Goal: Ask a question

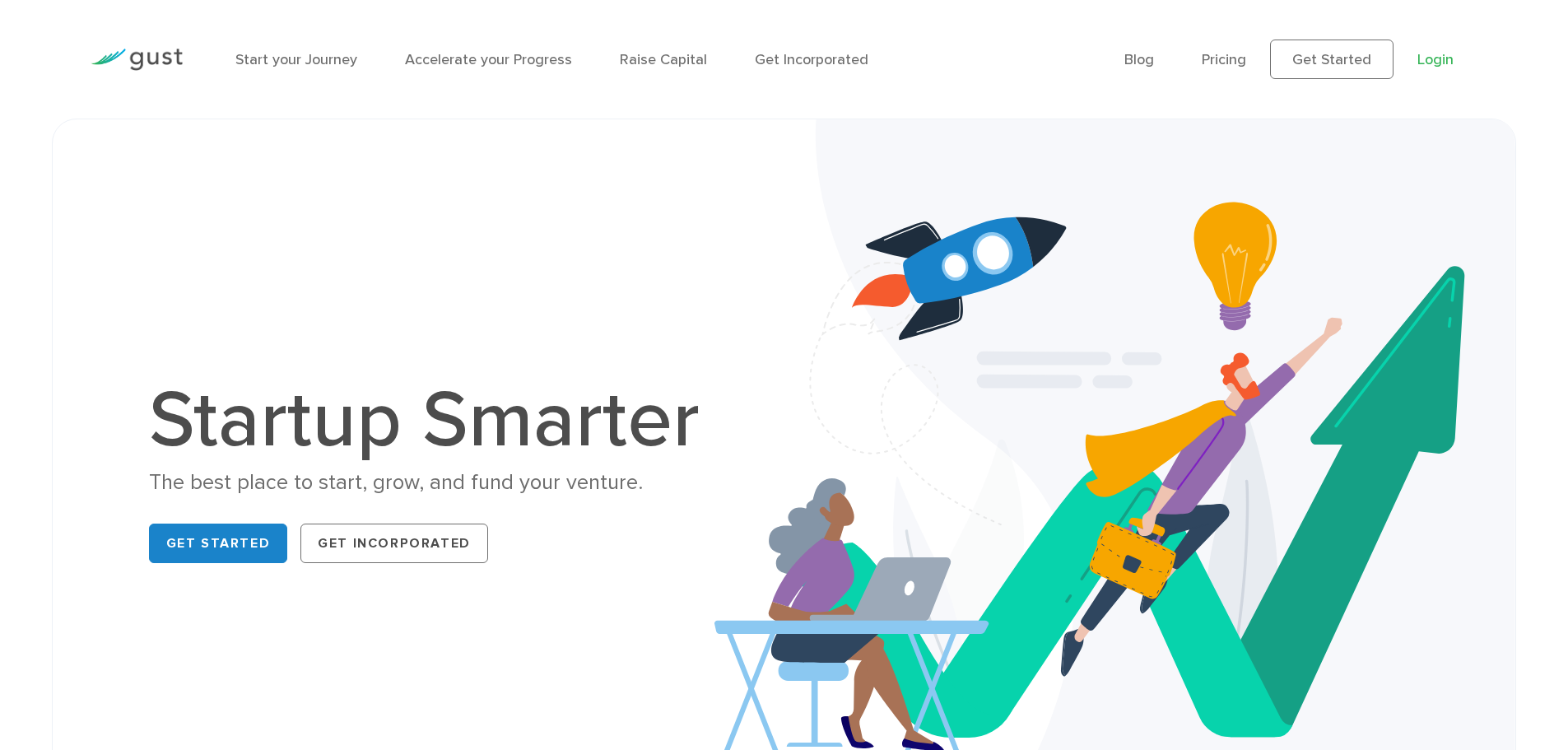
click at [1438, 62] on link "Login" at bounding box center [1435, 60] width 36 height 18
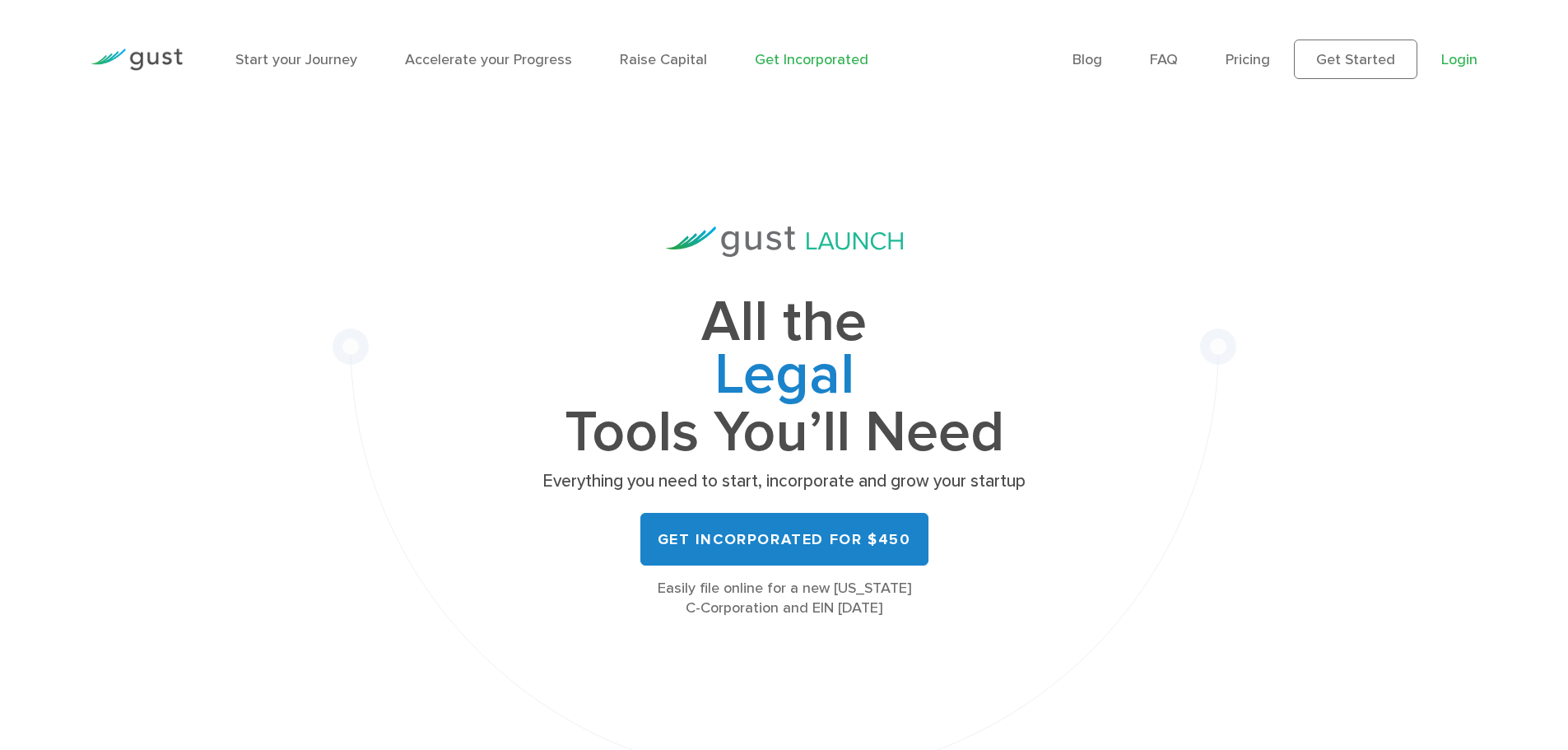
click at [1457, 54] on link "Login" at bounding box center [1459, 60] width 36 height 18
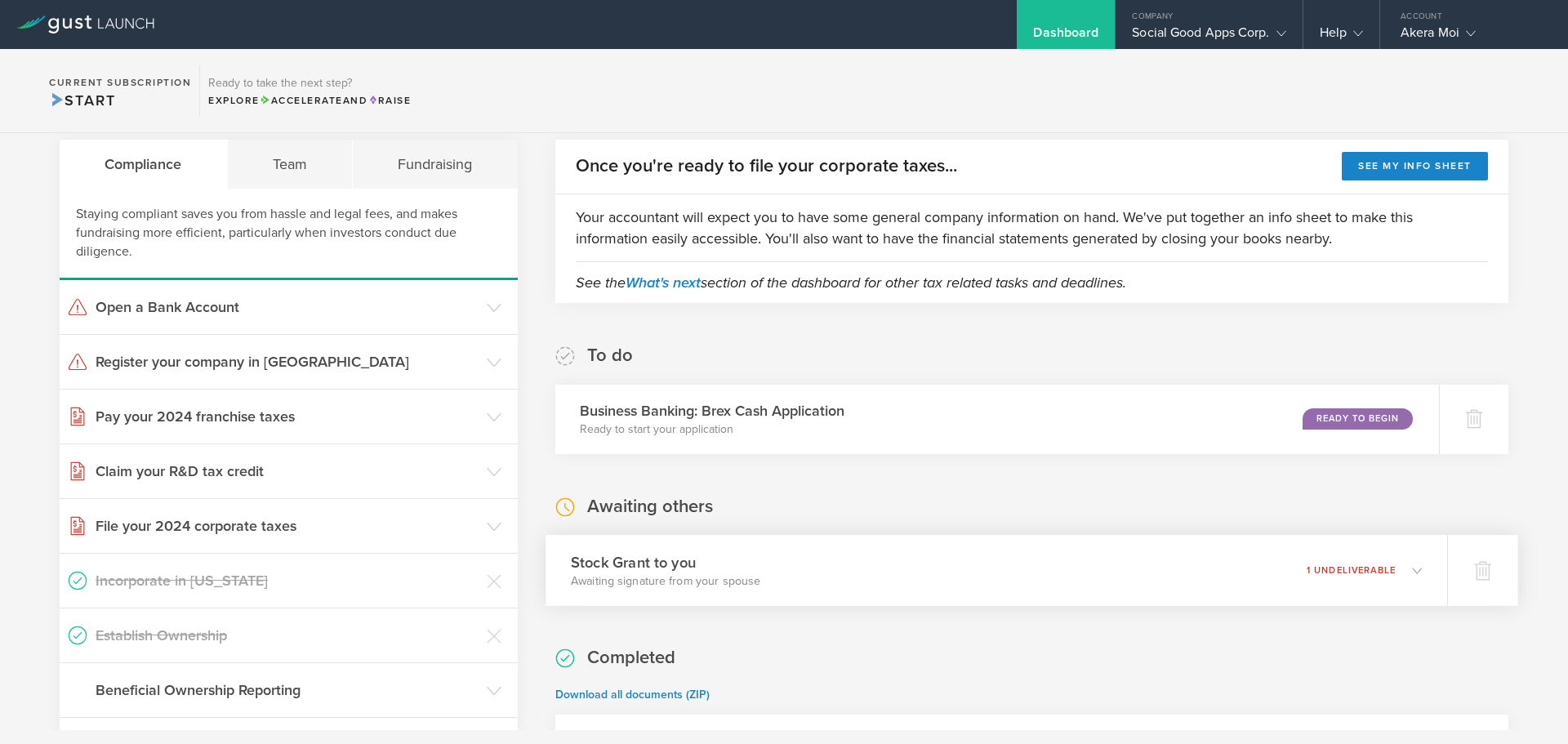
scroll to position [81, 0]
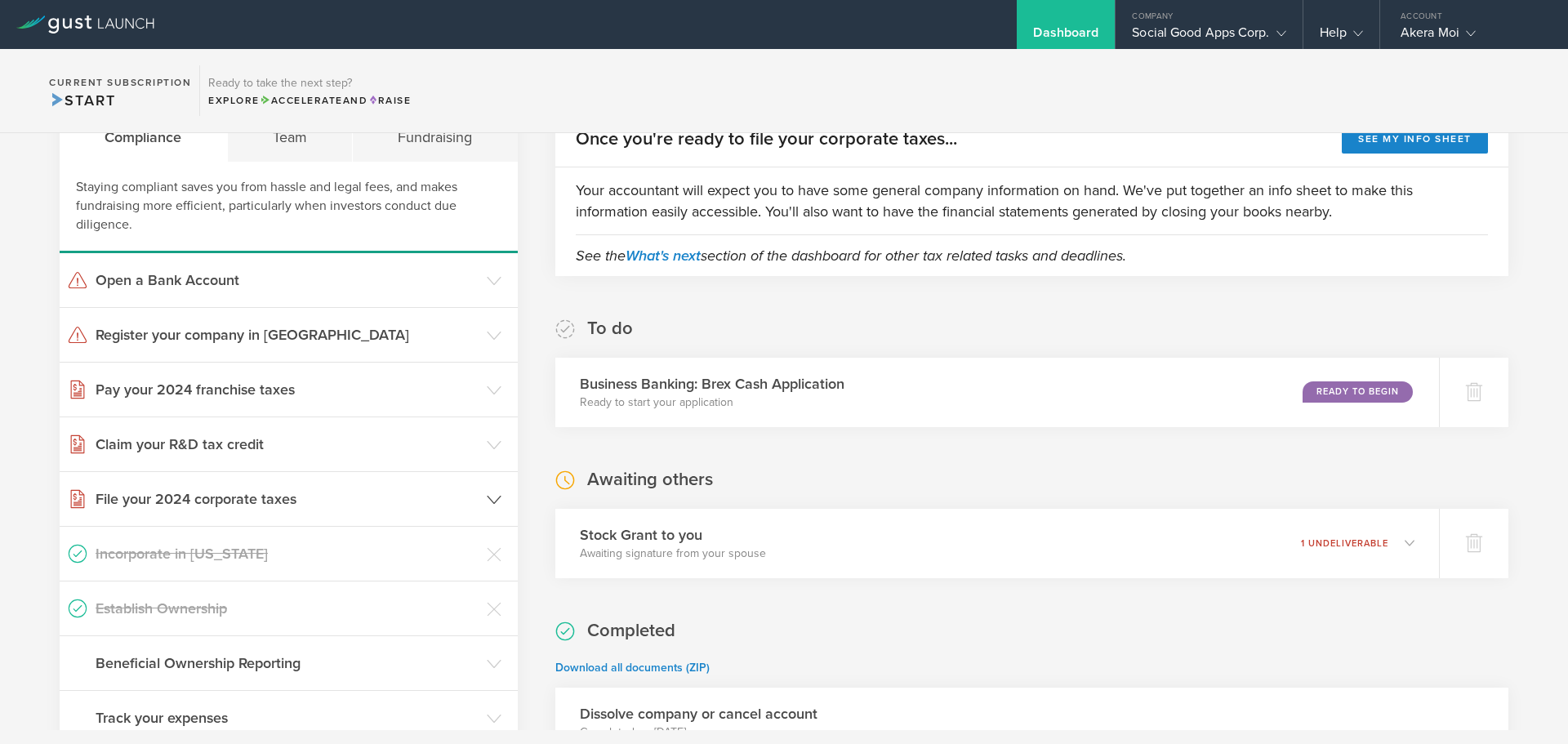
click at [494, 504] on icon at bounding box center [494, 500] width 15 height 15
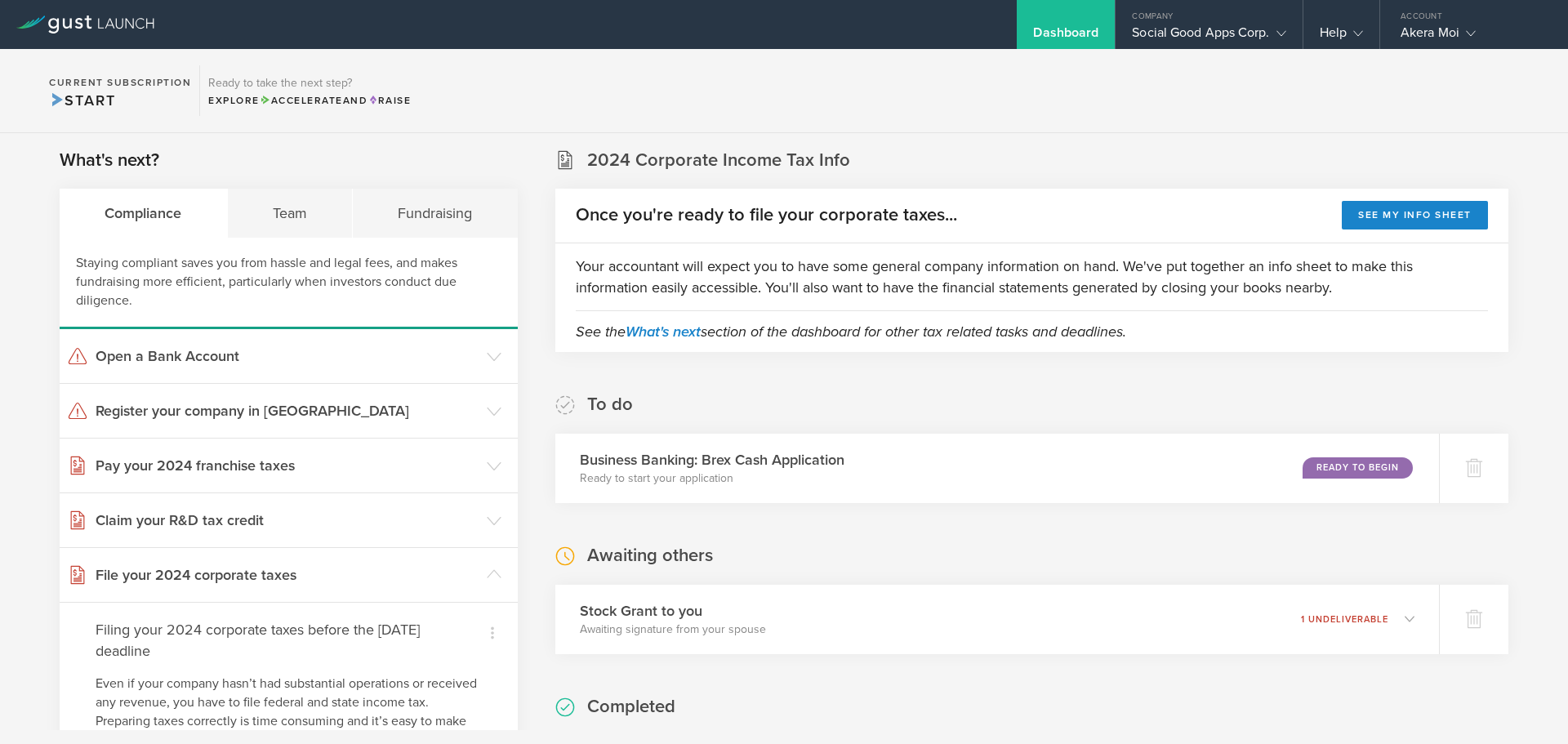
scroll to position [0, 0]
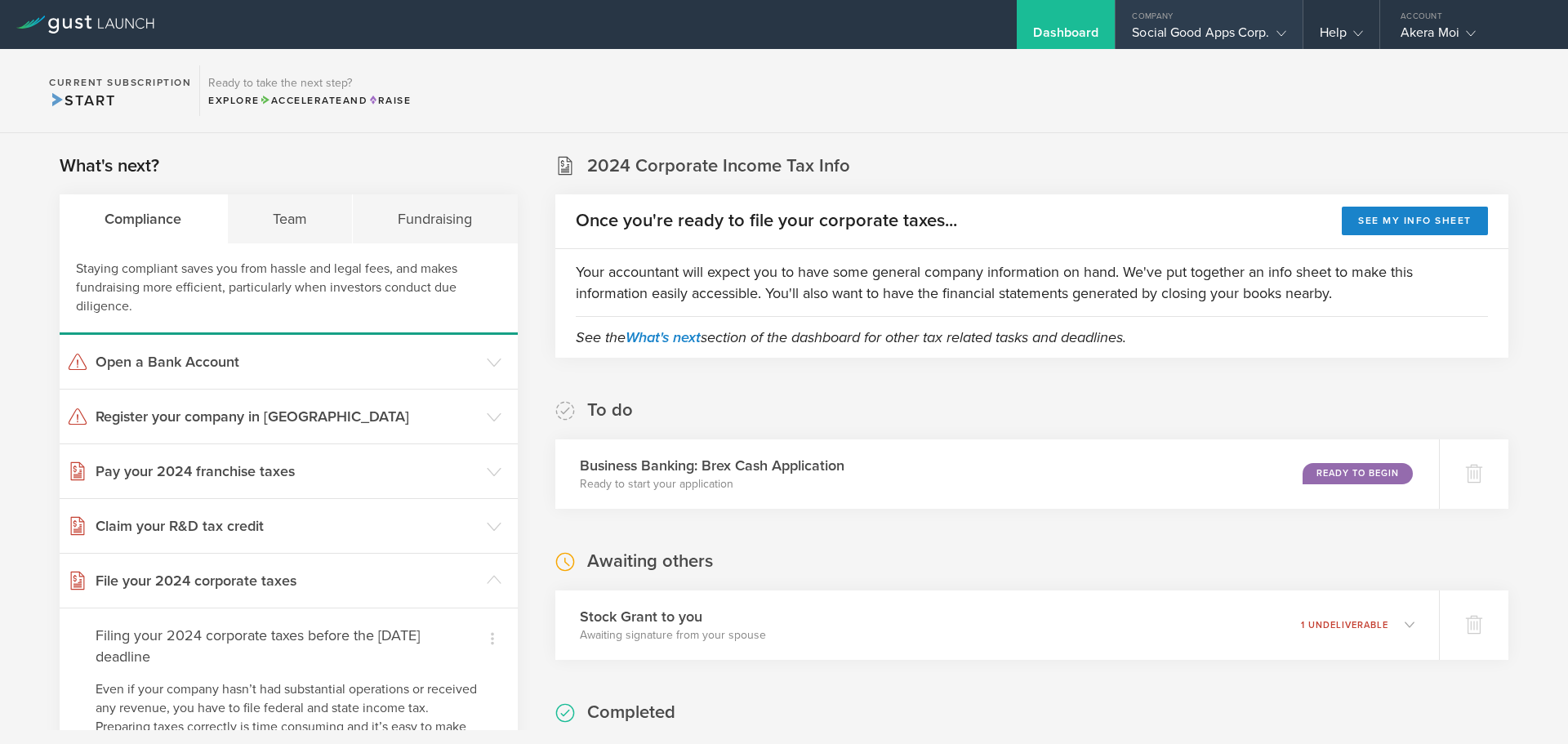
click at [1289, 33] on div "Social Good Apps Corp." at bounding box center [1208, 36] width 186 height 24
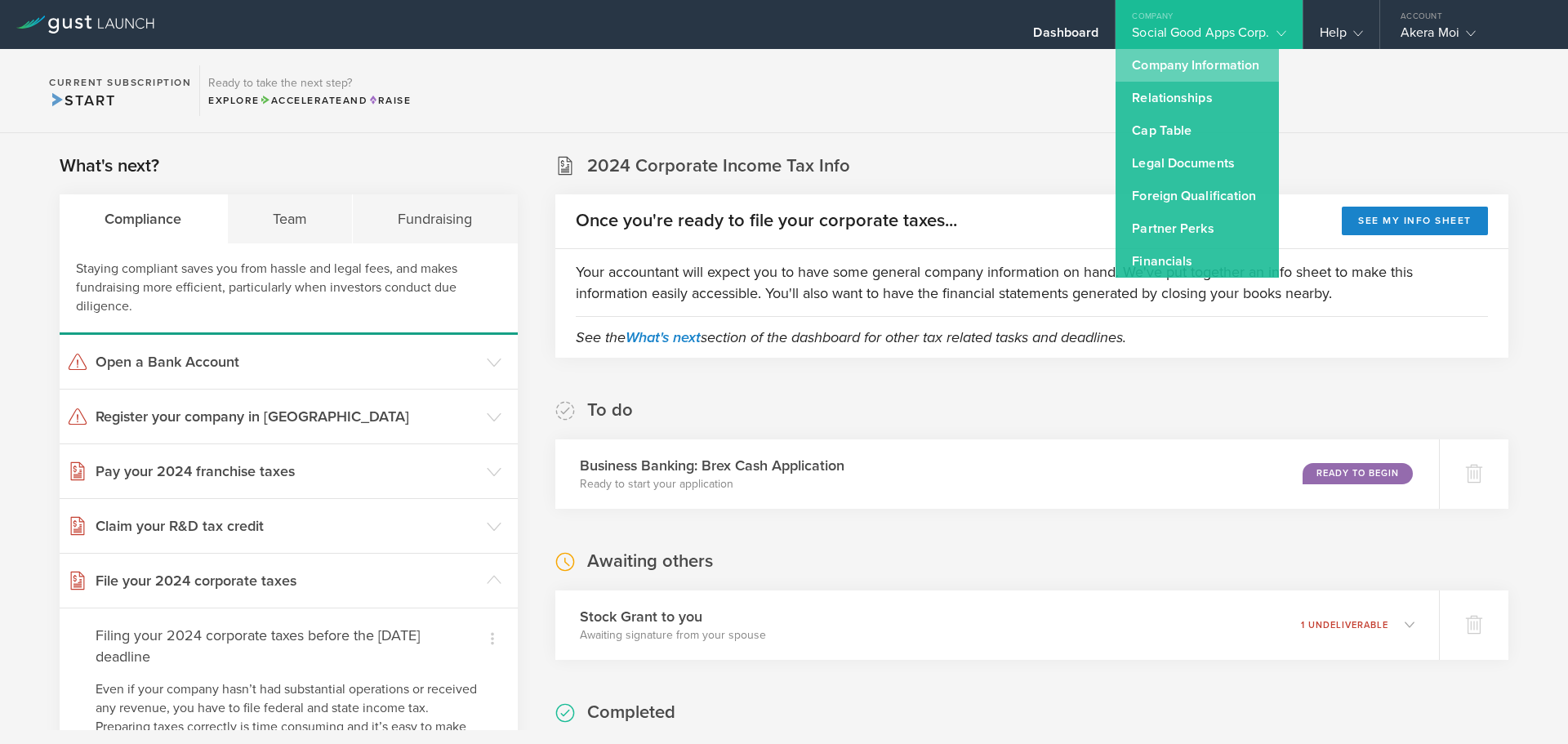
click at [1166, 71] on link "Company Information" at bounding box center [1197, 65] width 164 height 32
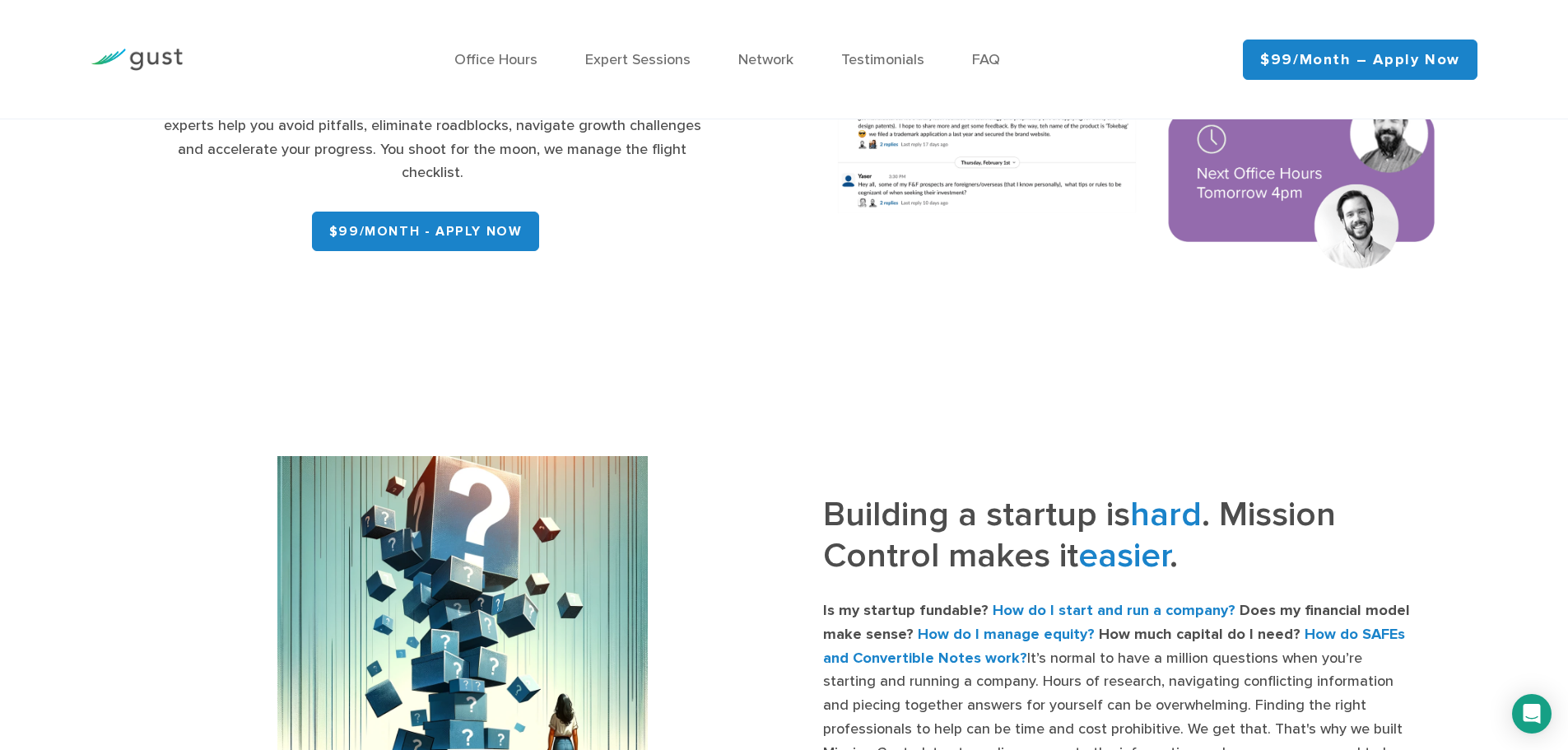
scroll to position [592, 0]
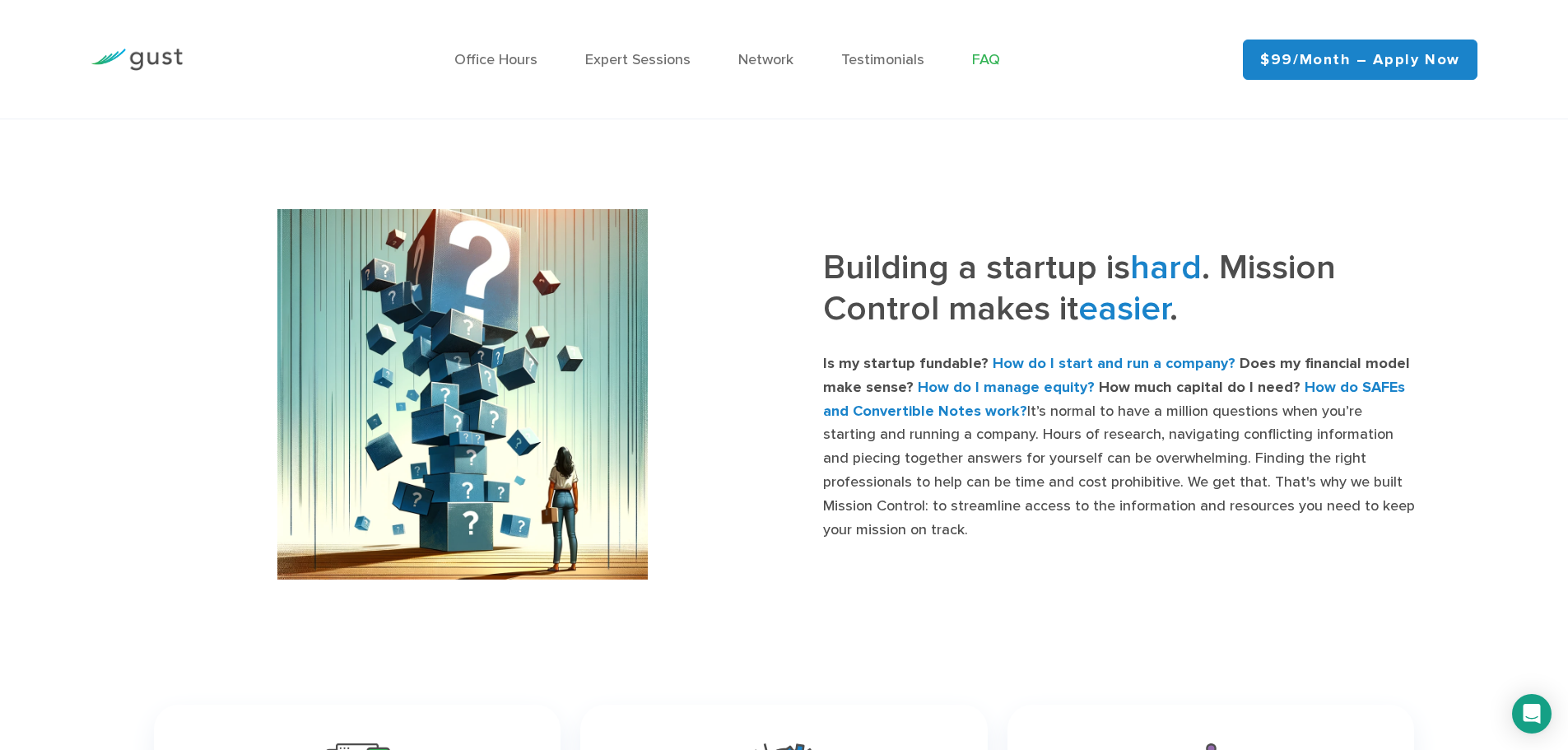
click at [992, 66] on link "FAQ" at bounding box center [985, 60] width 28 height 18
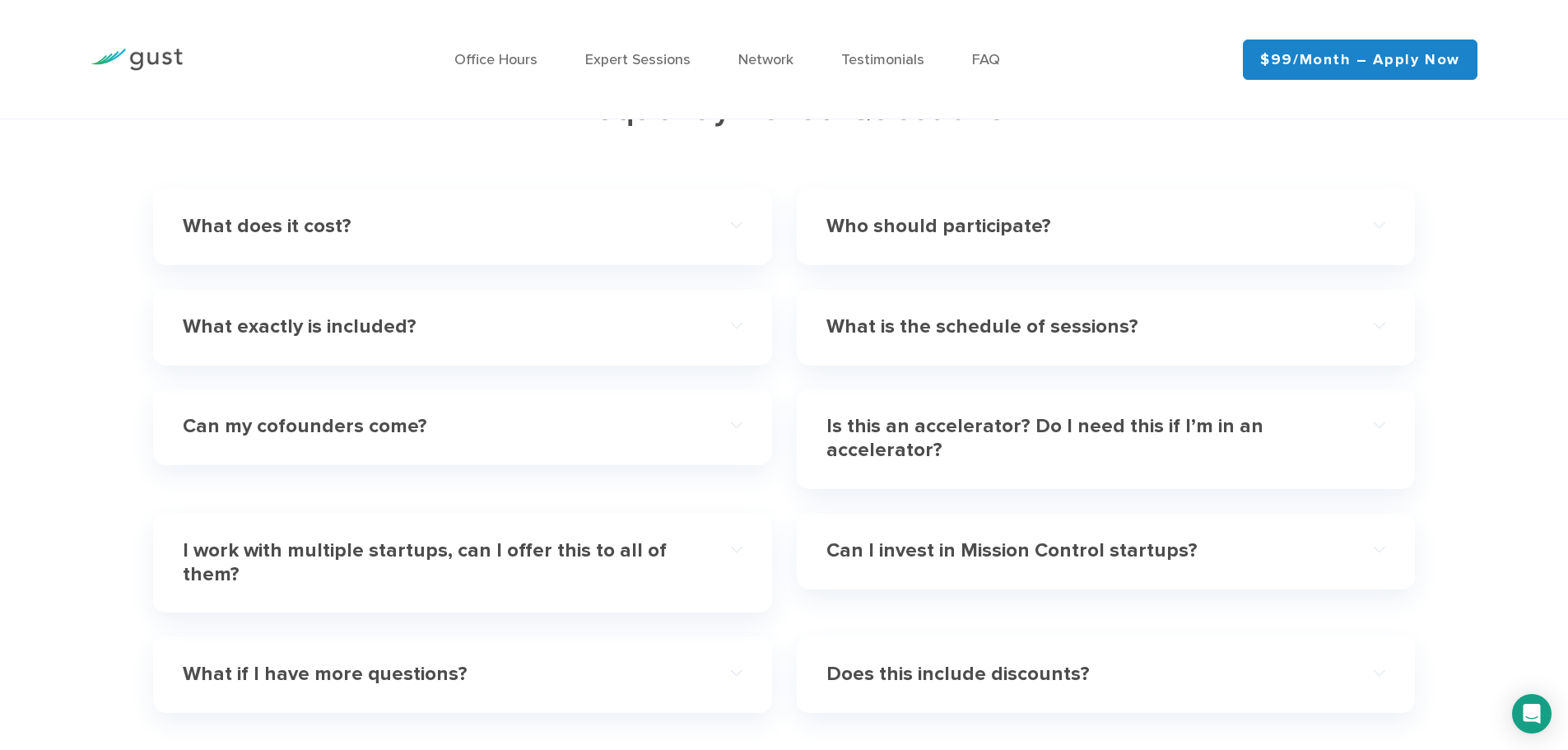
scroll to position [4813, 0]
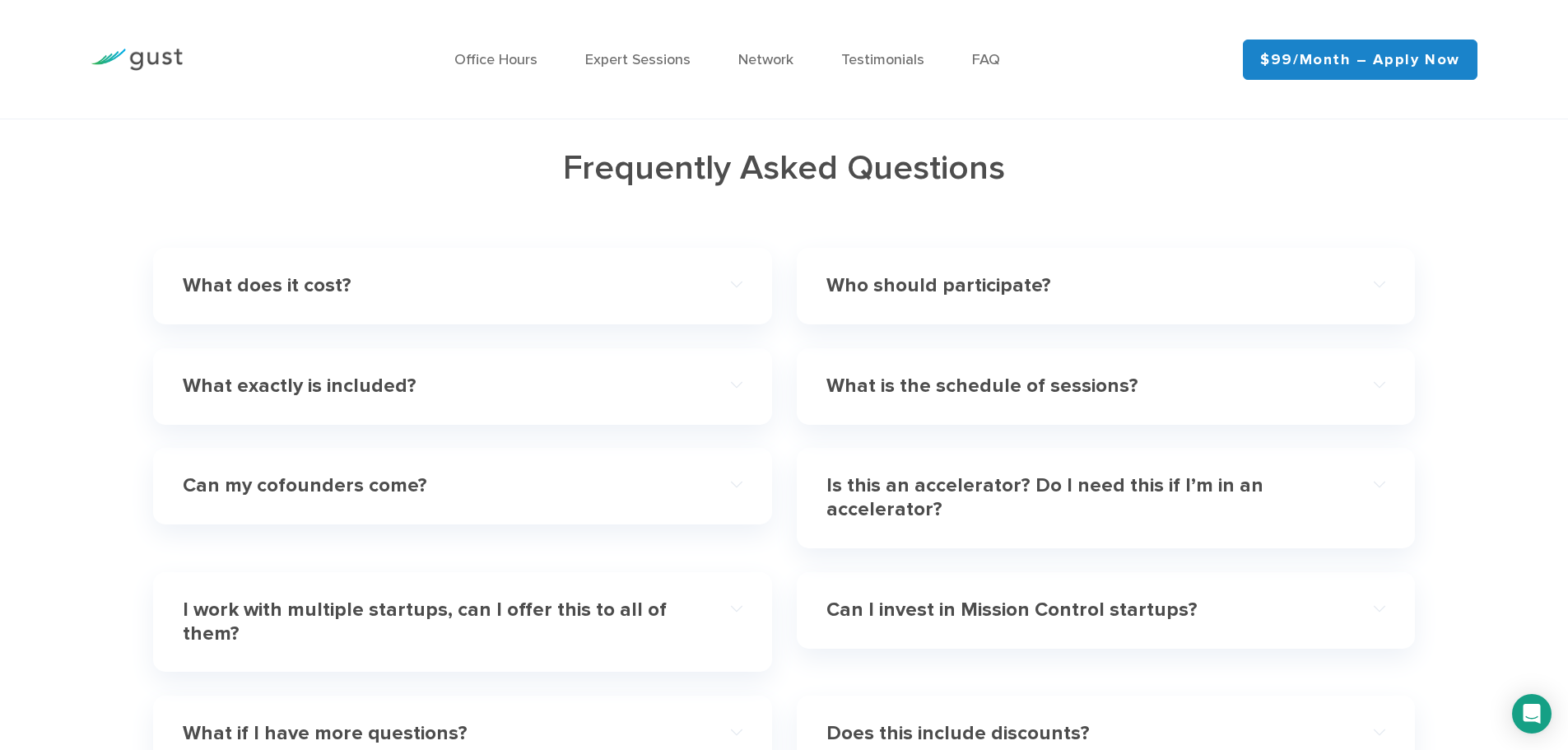
click at [342, 271] on div "What does it cost?" at bounding box center [461, 286] width 558 height 50
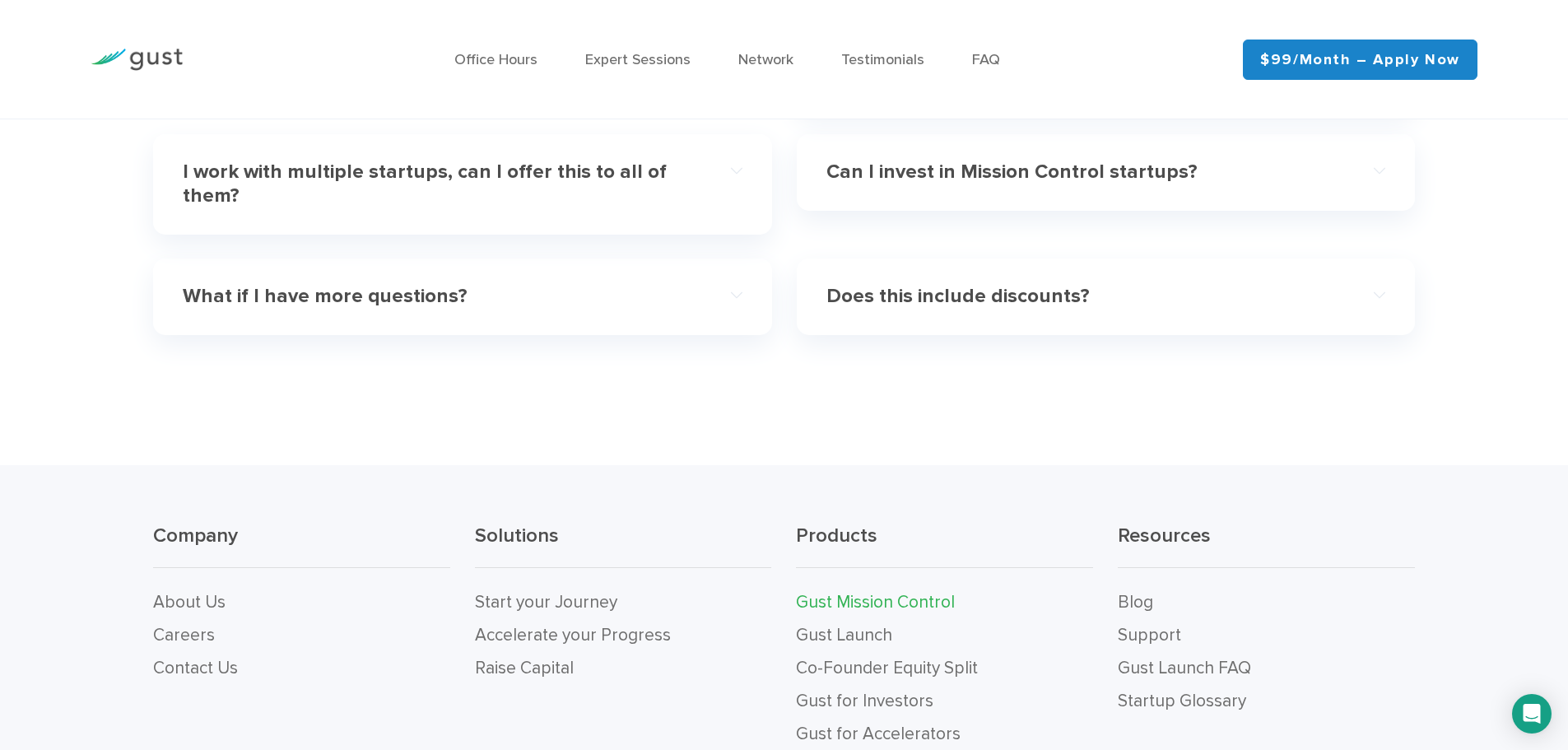
scroll to position [5335, 0]
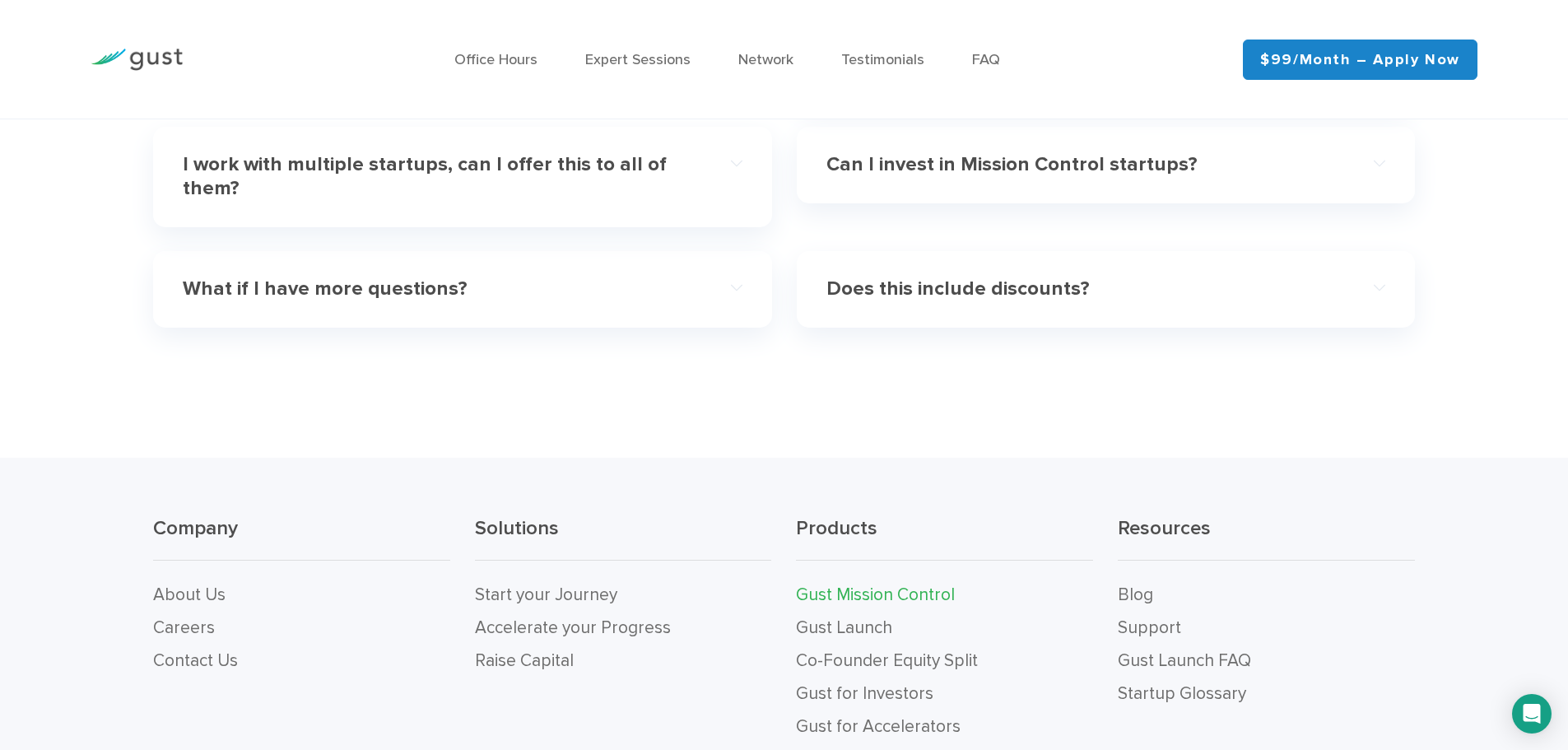
click at [417, 287] on h4 "What if I have more questions?" at bounding box center [433, 289] width 502 height 24
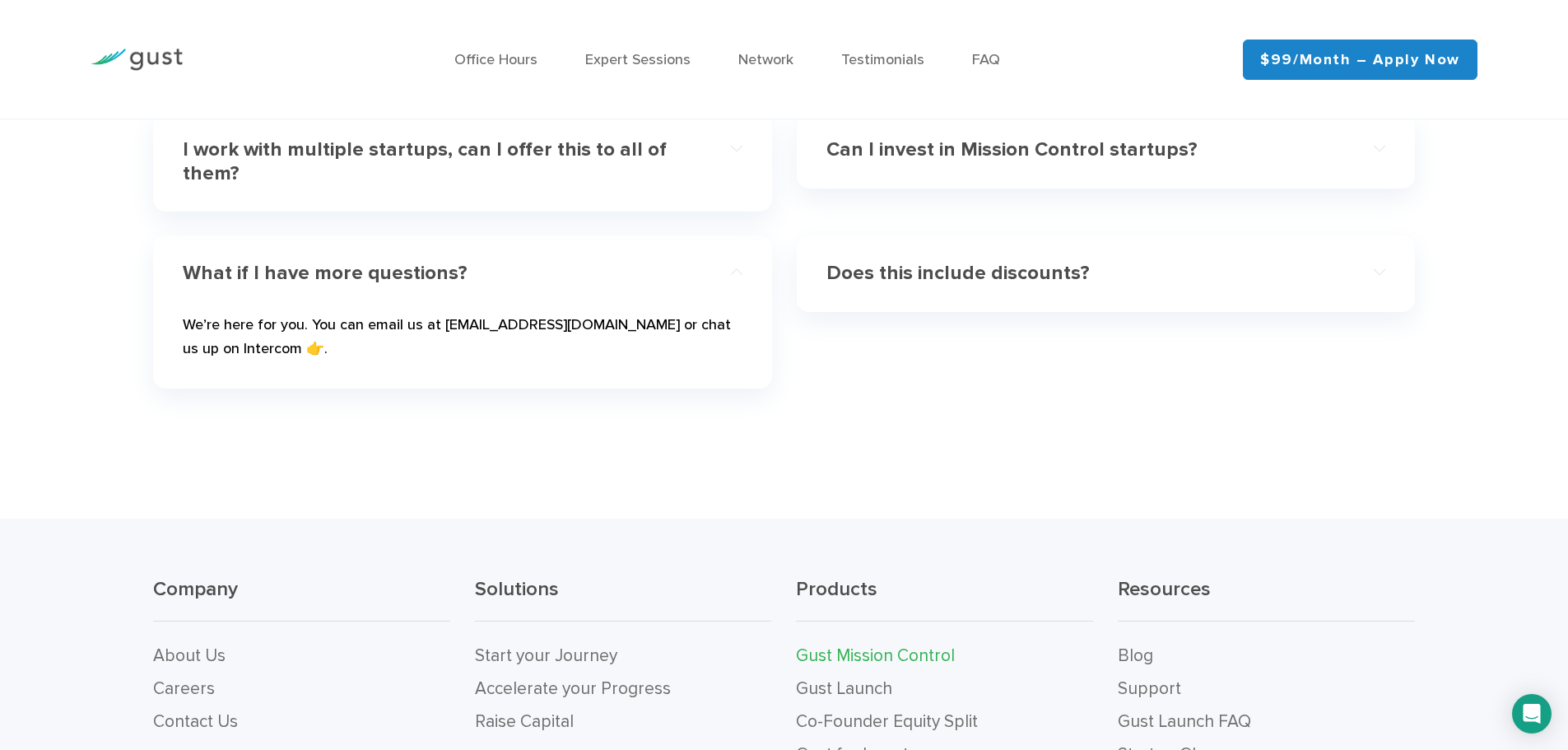
scroll to position [5259, 0]
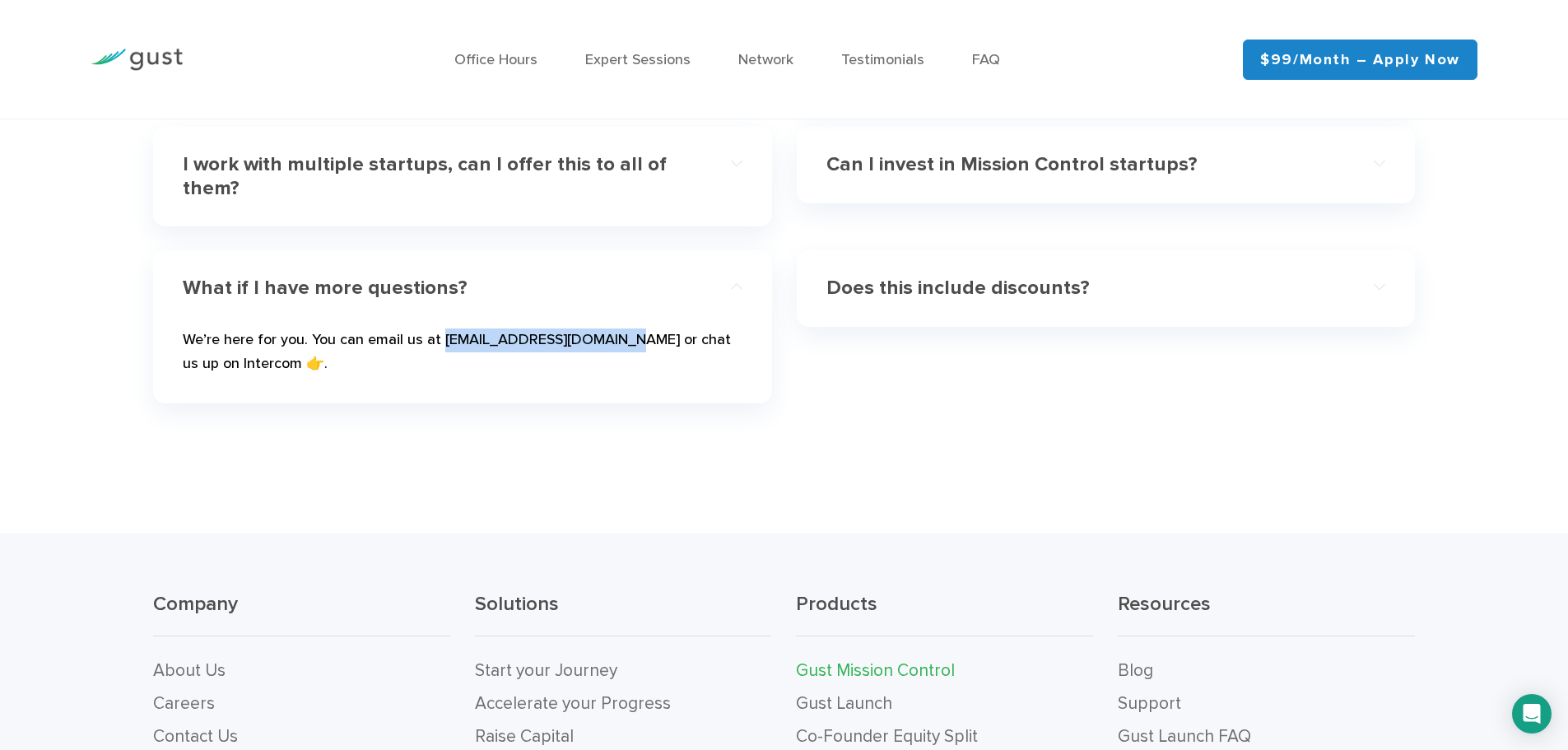
drag, startPoint x: 612, startPoint y: 340, endPoint x: 446, endPoint y: 338, distance: 166.0
click at [446, 338] on p "We’re here for you. You can email us at mission-control@gust.com or chat us up …" at bounding box center [461, 355] width 558 height 54
copy p "mission-control@gust.com"
click at [249, 362] on p "We’re here for you. You can email us at [EMAIL_ADDRESS][DOMAIN_NAME] or chat us…" at bounding box center [461, 355] width 558 height 54
click at [1533, 711] on icon "Open Intercom Messenger" at bounding box center [1531, 714] width 19 height 21
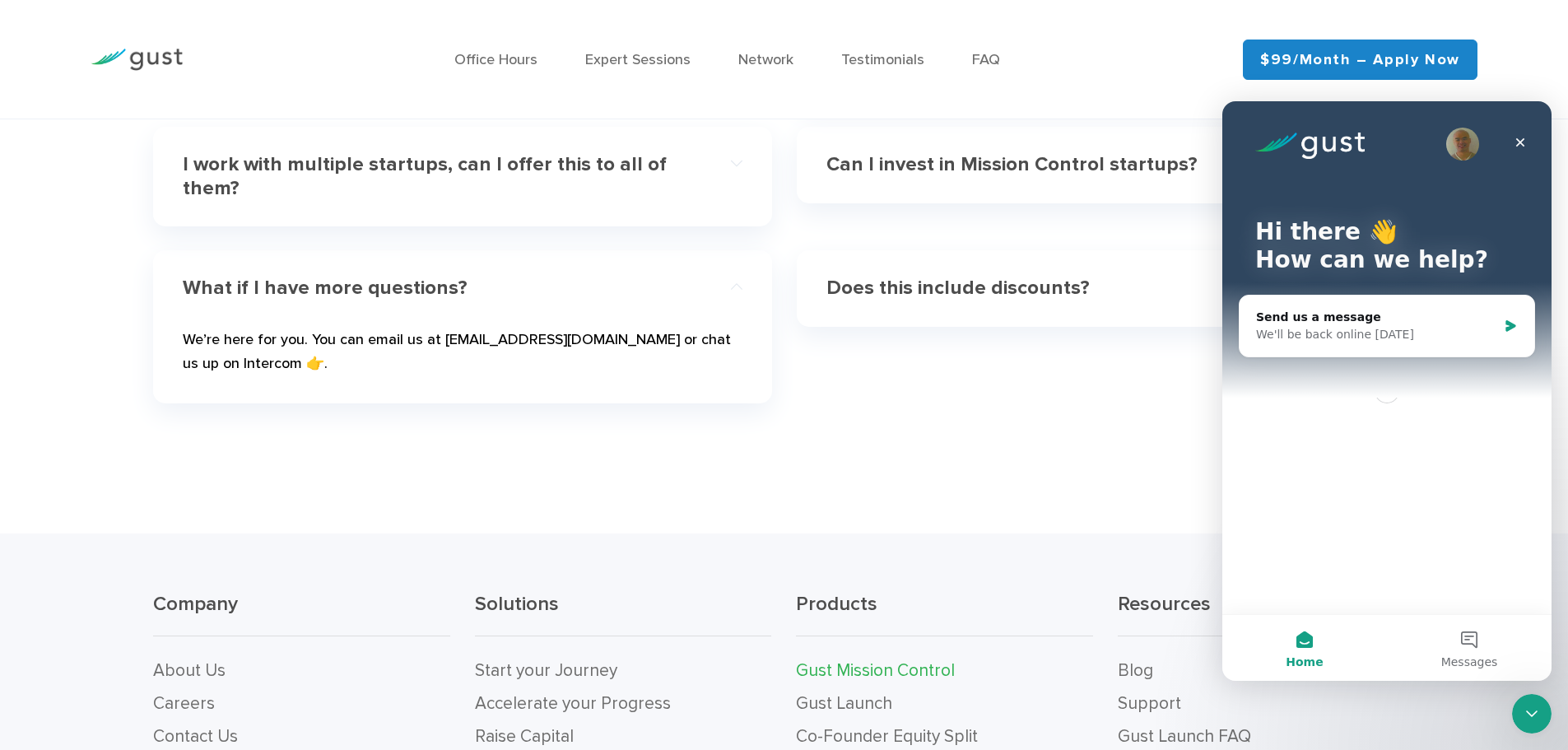
scroll to position [0, 0]
click at [1322, 335] on div "We'll be back online tomorrow" at bounding box center [1376, 335] width 241 height 18
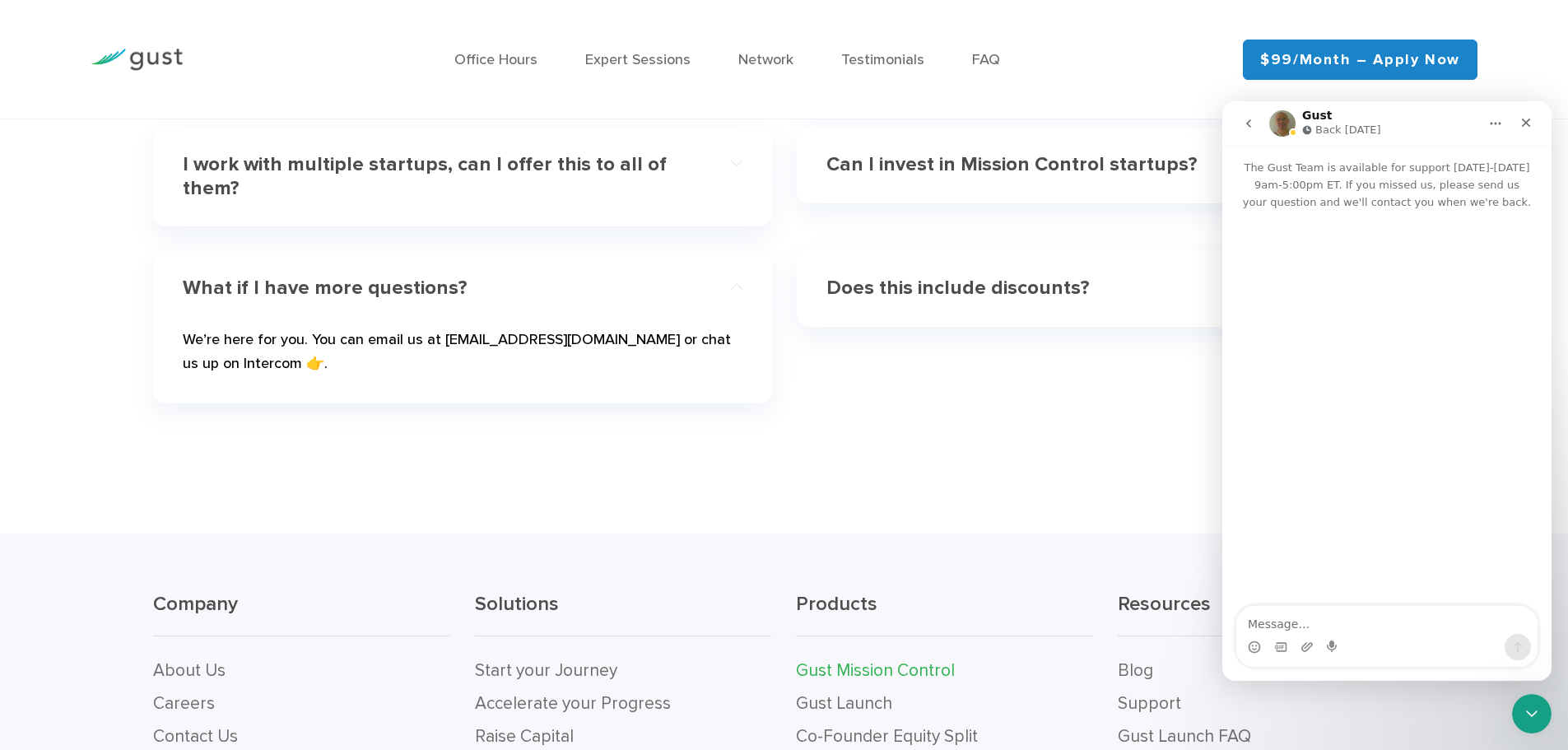
click at [1337, 625] on textarea "Message…" at bounding box center [1386, 620] width 301 height 28
type textarea "Hello - I would like to save some money for company. Can I be removed from the …"
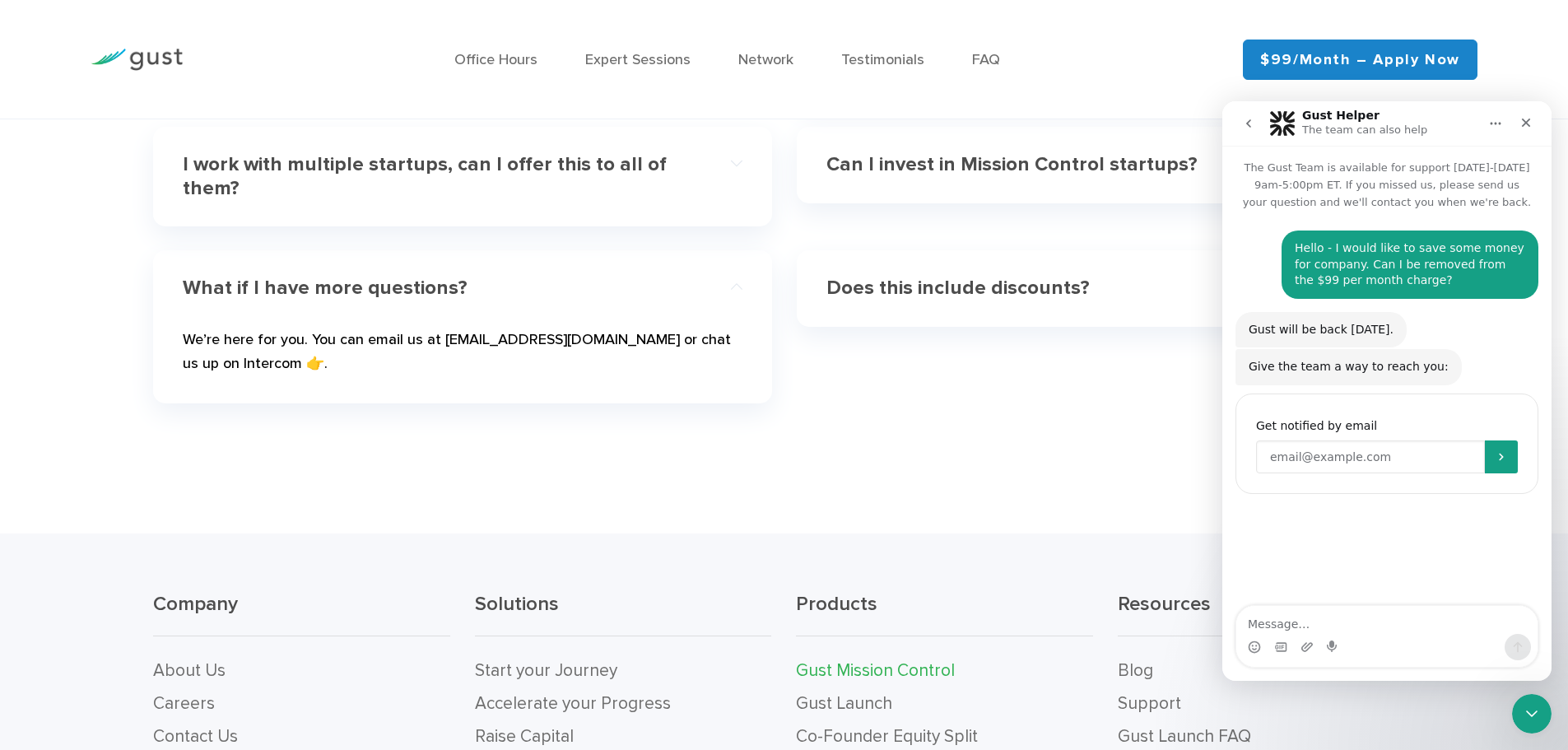
click at [1271, 452] on input "Enter your email" at bounding box center [1369, 456] width 228 height 33
type input "[DOMAIN_NAME][EMAIL_ADDRESS][DOMAIN_NAME]"
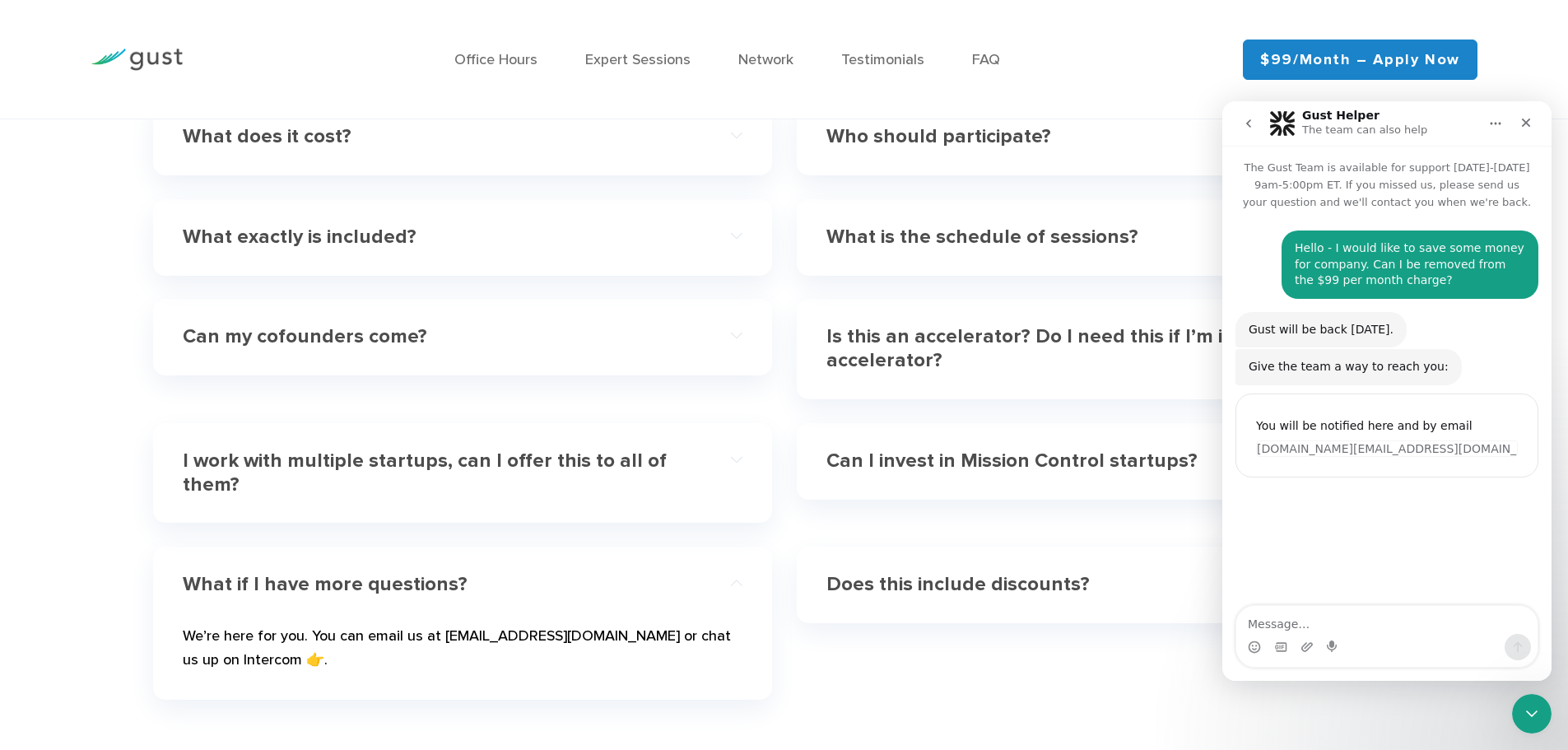
scroll to position [4941, 0]
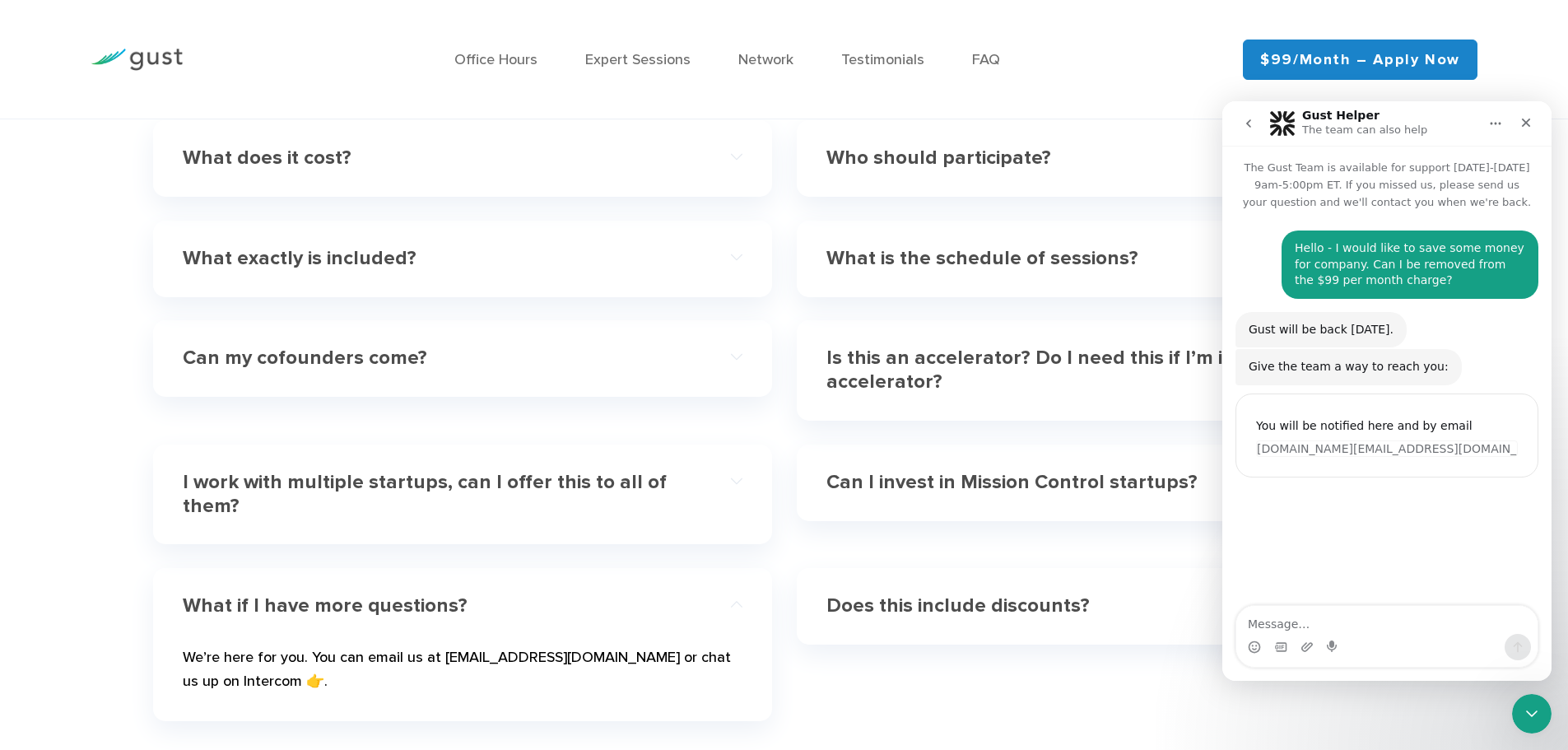
click at [1336, 65] on link "$99/month – Apply Now" at bounding box center [1360, 59] width 235 height 40
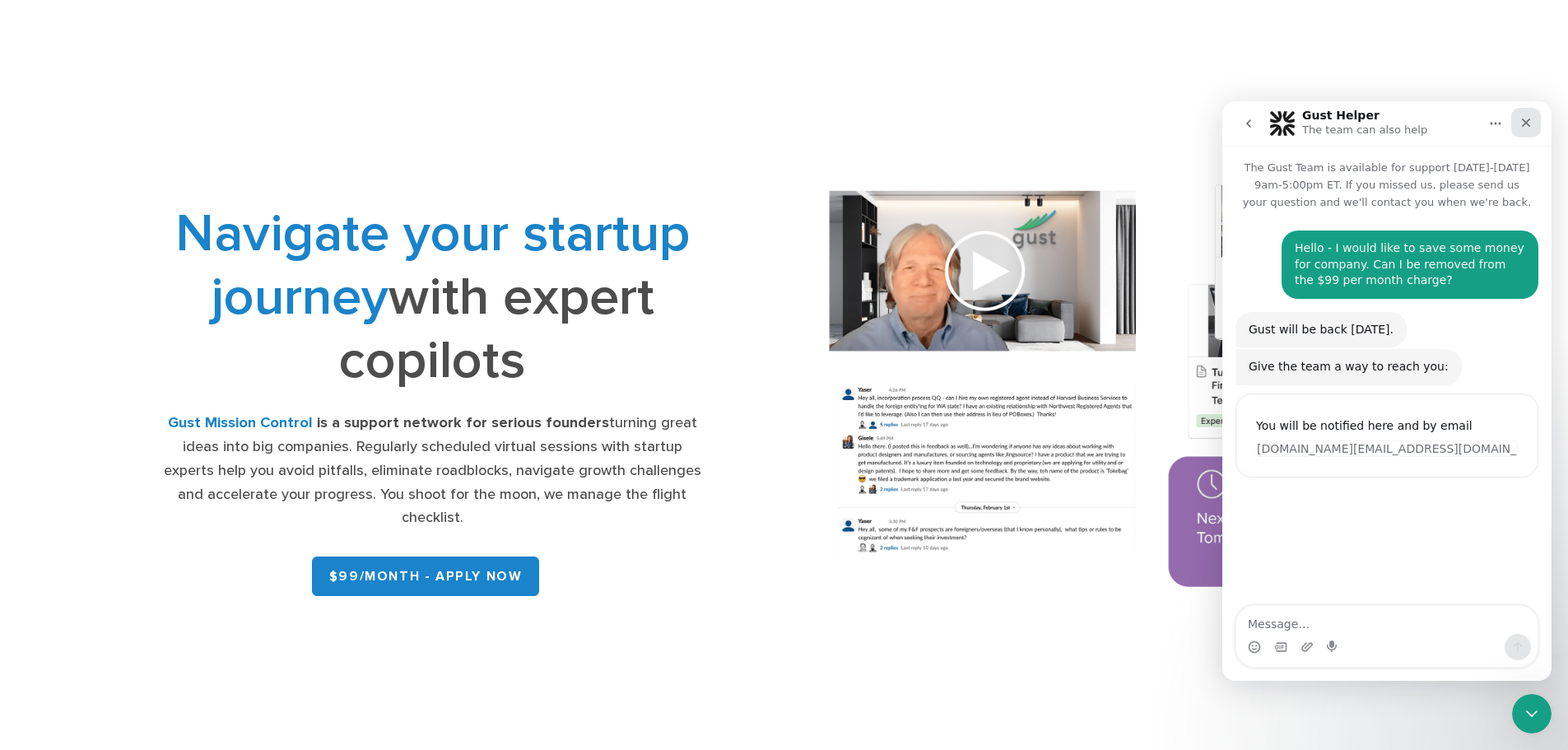
click at [1533, 123] on div "Close" at bounding box center [1526, 123] width 30 height 30
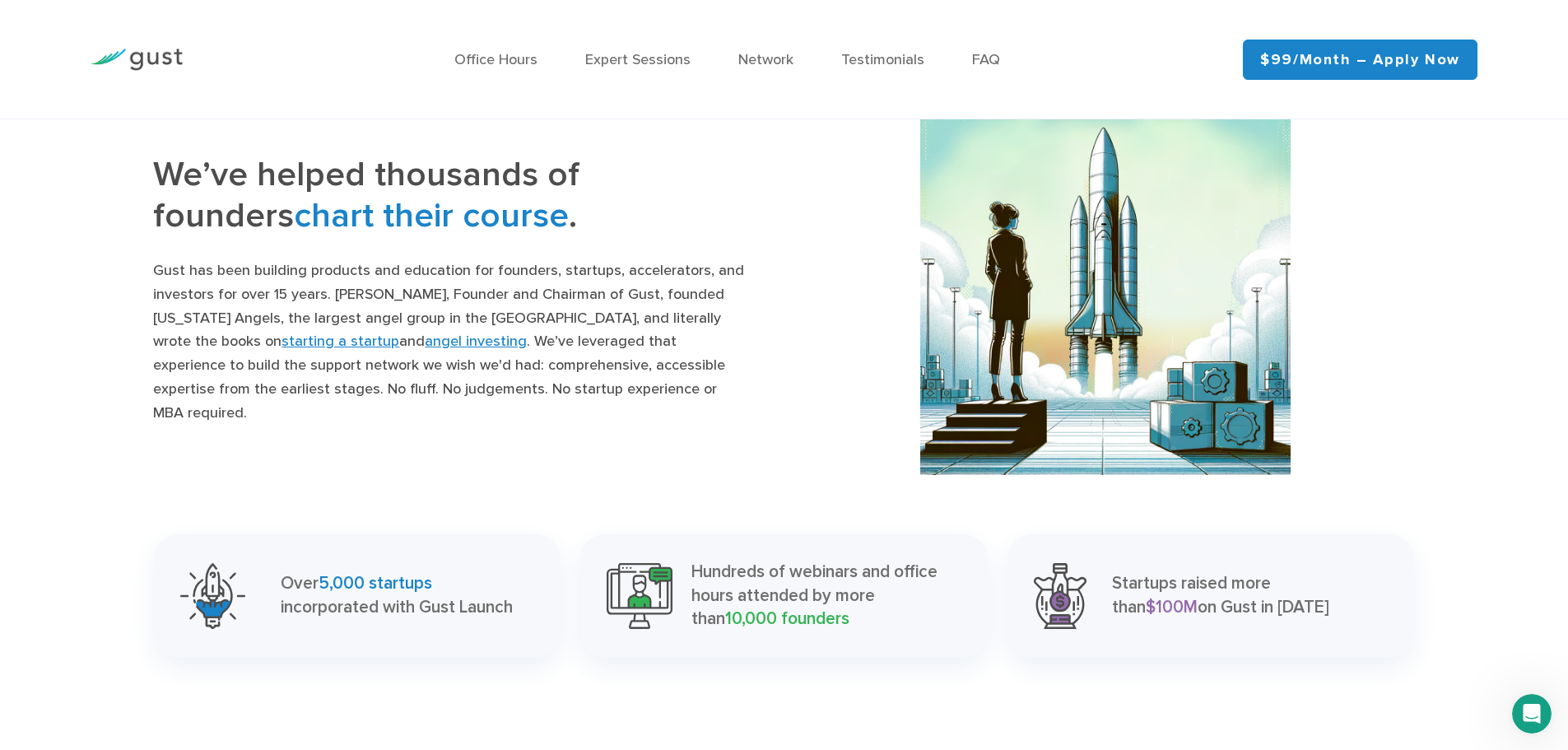
scroll to position [1723, 0]
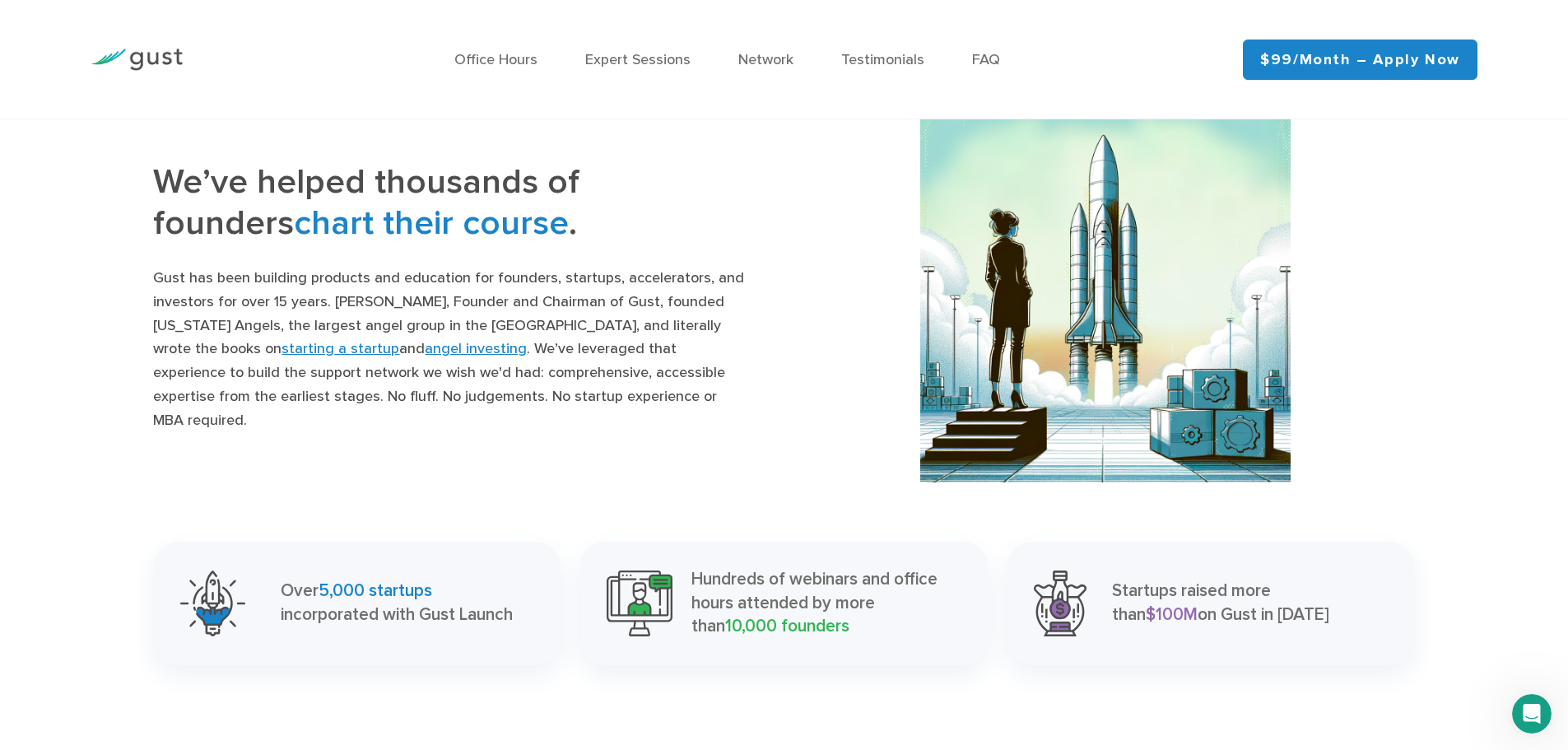
click at [282, 357] on link "starting a startup" at bounding box center [340, 349] width 117 height 18
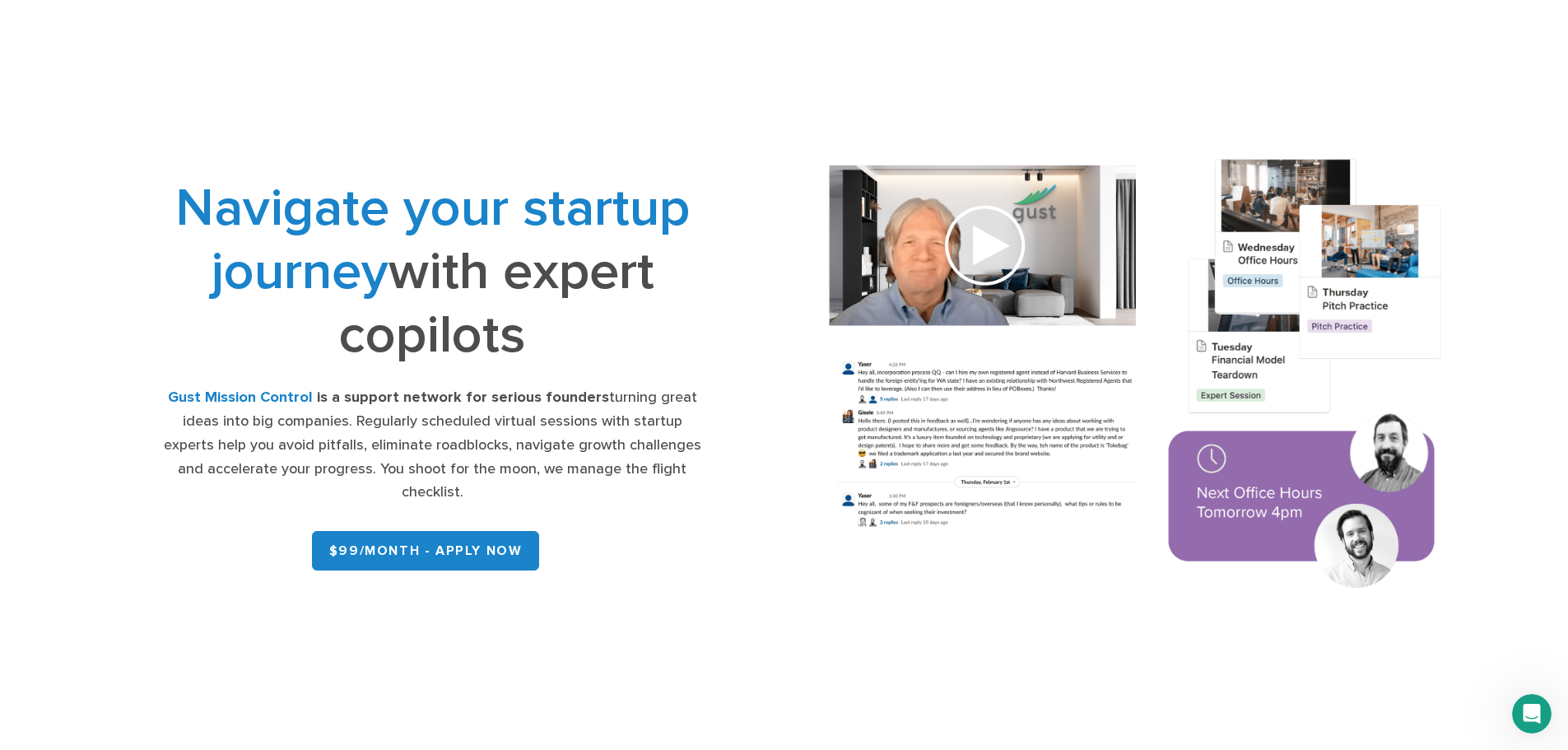
scroll to position [0, 0]
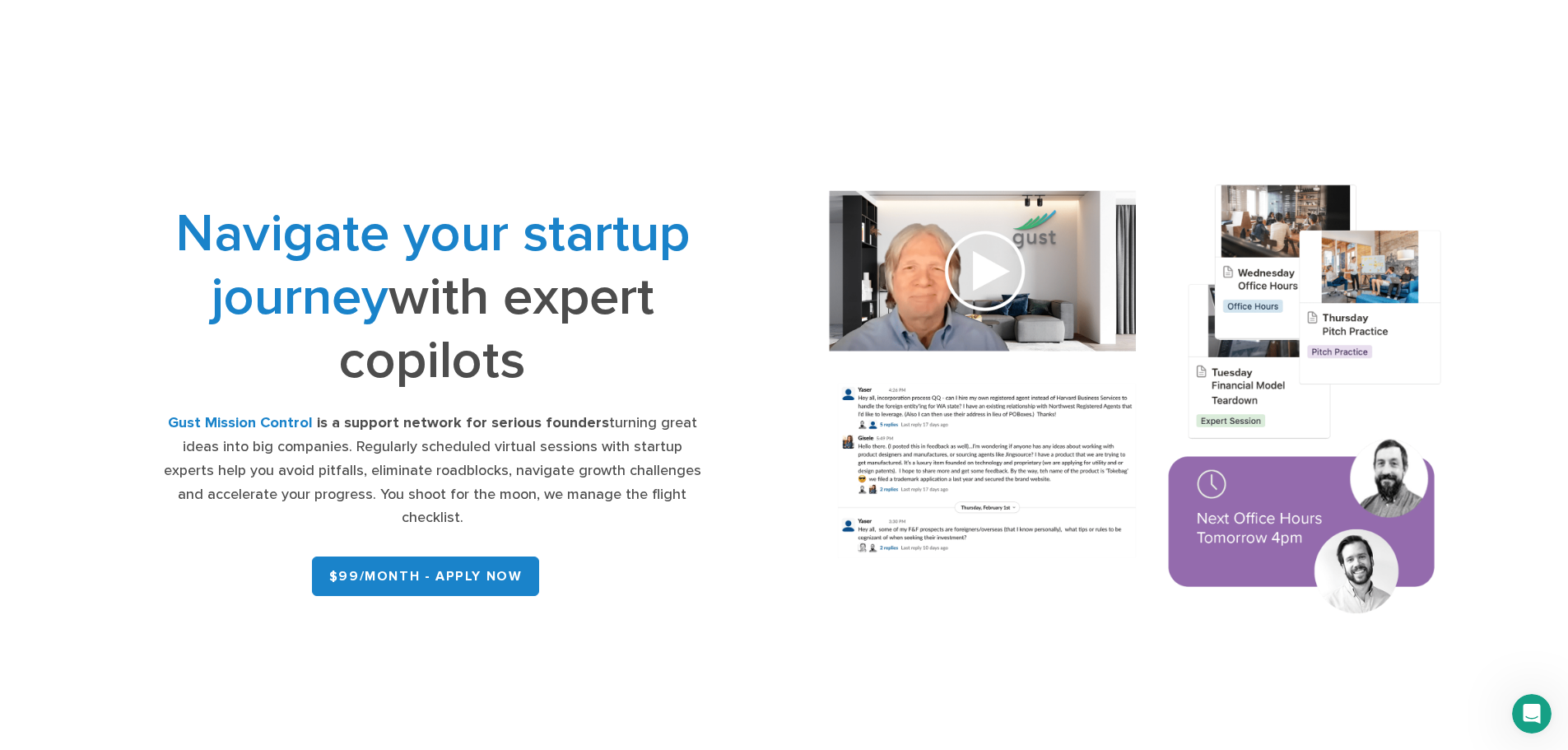
click at [704, 621] on div "Navigate your startup journey with expert copilots Gust Mission Control is a su…" at bounding box center [784, 402] width 1407 height 485
